Goal: Transaction & Acquisition: Purchase product/service

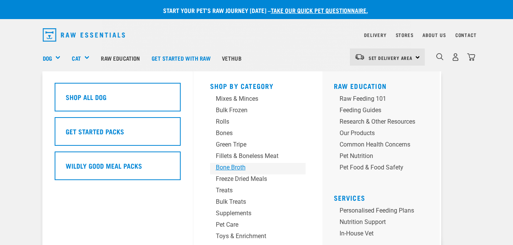
click at [239, 169] on div "Bone Broth" at bounding box center [251, 167] width 71 height 9
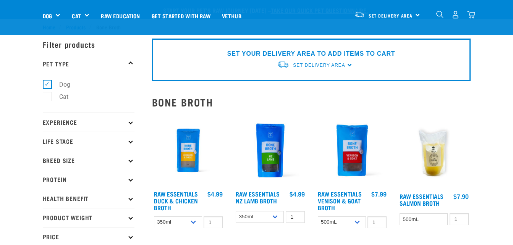
scroll to position [32, 0]
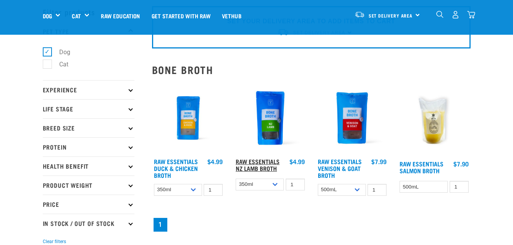
click at [269, 168] on link "Raw Essentials NZ Lamb Broth" at bounding box center [258, 165] width 44 height 10
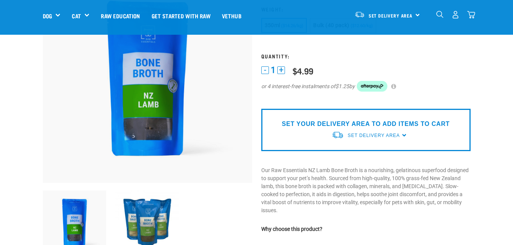
scroll to position [83, 0]
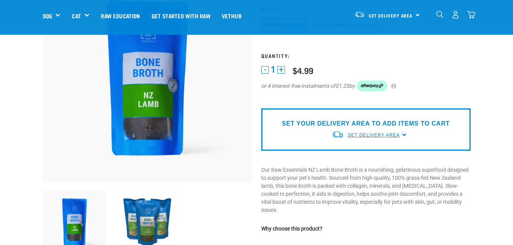
click at [370, 133] on span "Set Delivery Area" at bounding box center [374, 135] width 52 height 5
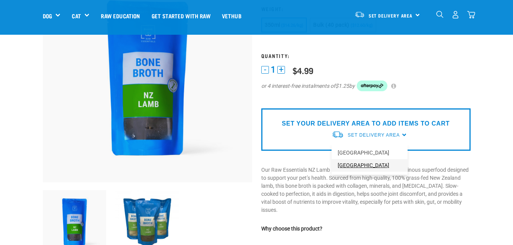
click at [363, 169] on link "[GEOGRAPHIC_DATA]" at bounding box center [370, 165] width 76 height 13
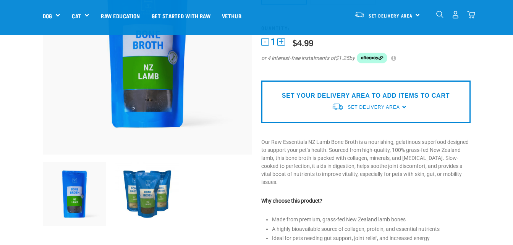
scroll to position [114, 0]
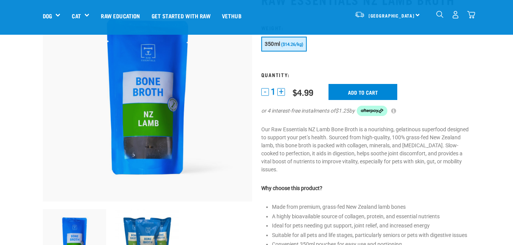
scroll to position [63, 0]
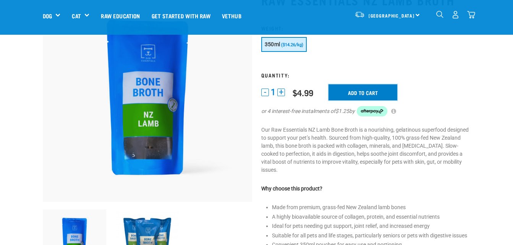
click at [359, 90] on input "Add to cart" at bounding box center [363, 92] width 69 height 16
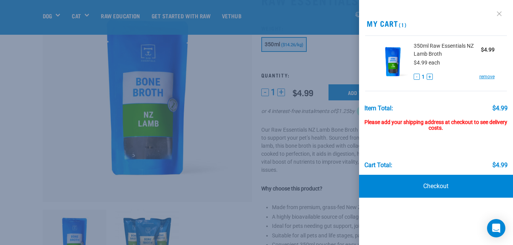
click at [497, 13] on link at bounding box center [499, 14] width 12 height 12
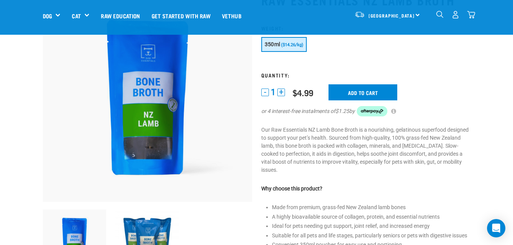
click at [457, 14] on img "dropdown navigation" at bounding box center [456, 15] width 8 height 8
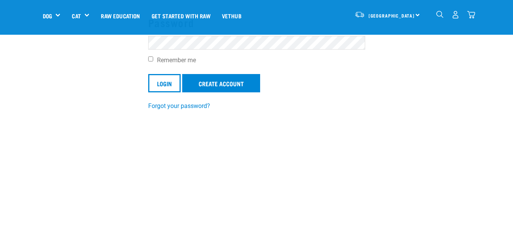
scroll to position [109, 0]
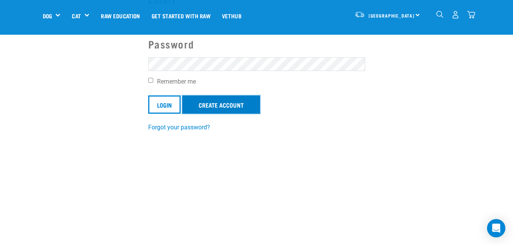
click at [230, 100] on link "Create Account" at bounding box center [221, 105] width 78 height 18
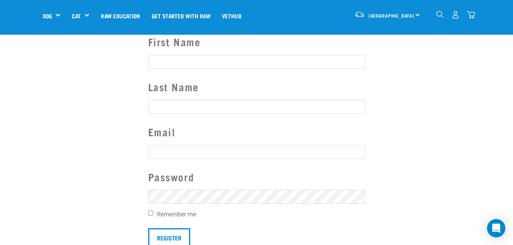
scroll to position [67, 0]
click at [181, 61] on input "First Name" at bounding box center [256, 62] width 217 height 14
type input "k"
type input "Kayla"
click at [152, 104] on input "Last Name" at bounding box center [256, 107] width 217 height 14
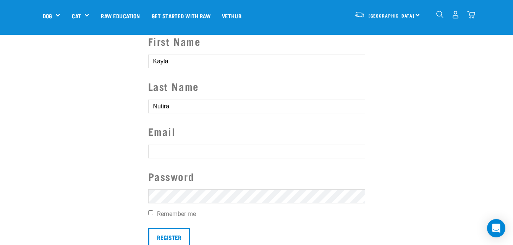
type input "Nutira"
click at [153, 151] on input "text" at bounding box center [256, 152] width 217 height 14
type input "kayla.2412@hotmail.co.nz"
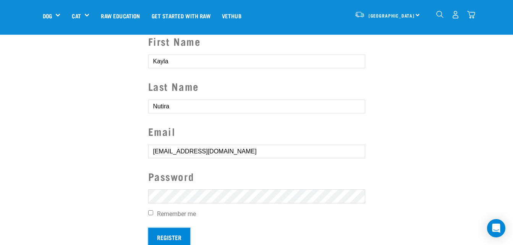
click at [172, 236] on input "Register" at bounding box center [169, 237] width 42 height 18
